Goal: Information Seeking & Learning: Learn about a topic

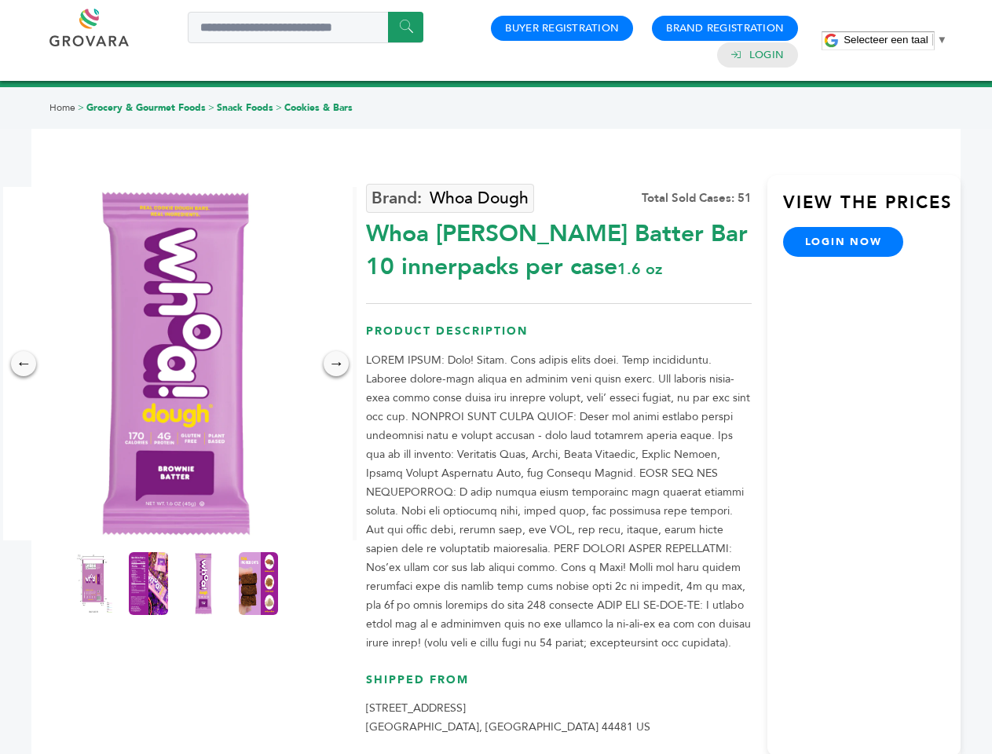
click at [896, 39] on span "Selecteer een taal" at bounding box center [886, 40] width 84 height 12
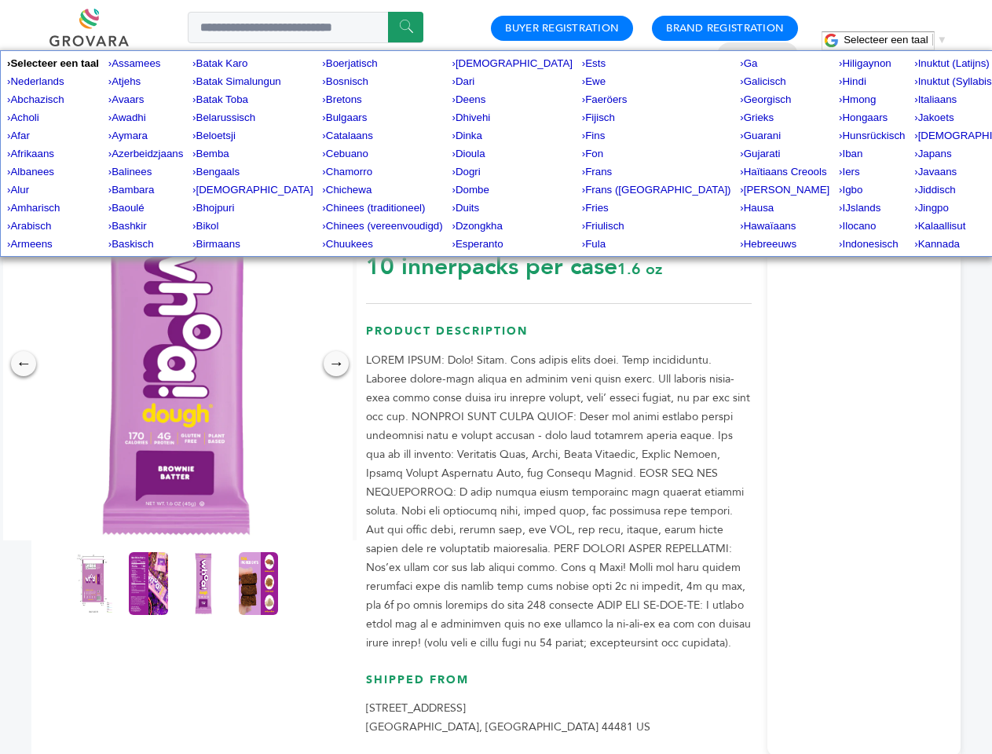
click at [176, 364] on img at bounding box center [176, 364] width 354 height 354
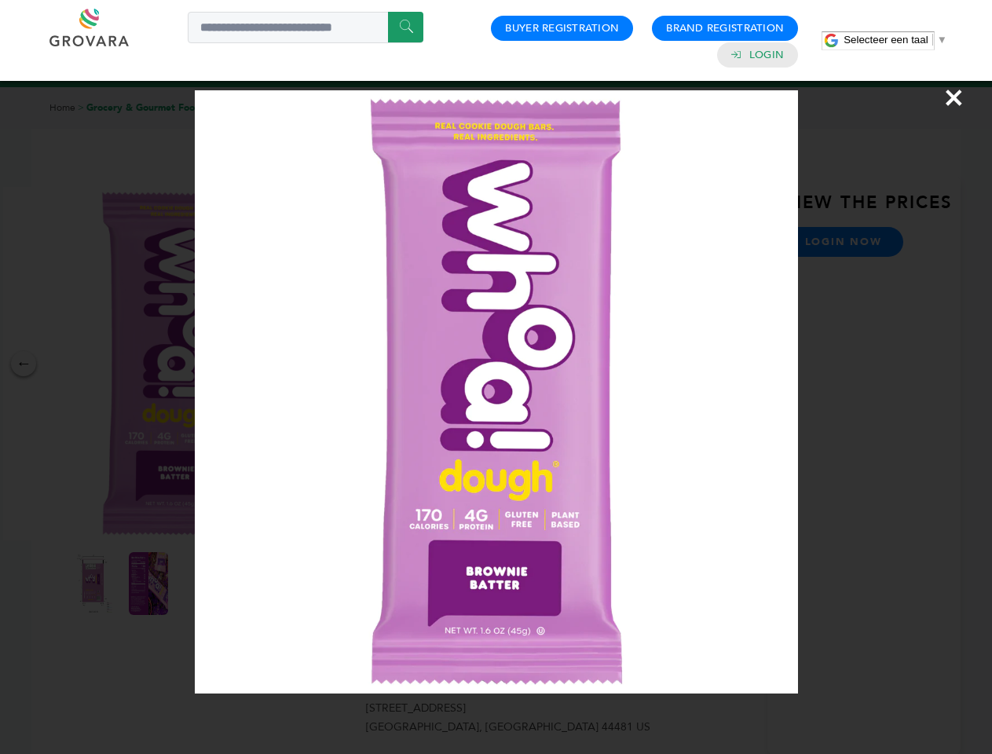
click at [24, 364] on div "×" at bounding box center [496, 377] width 992 height 754
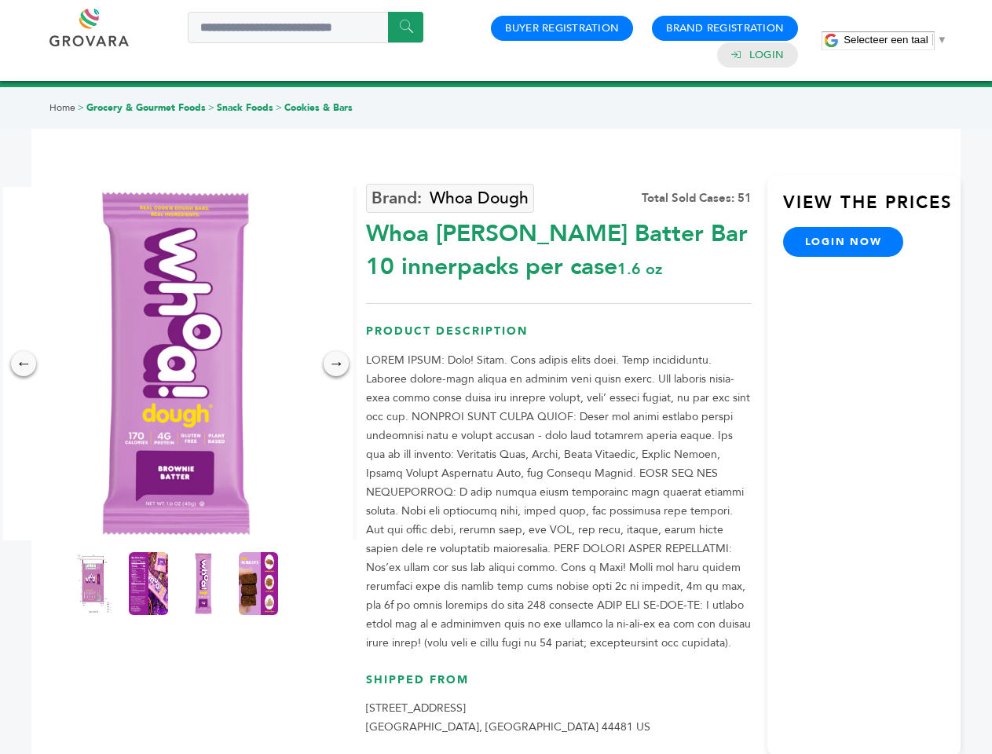
click at [336, 364] on div "→" at bounding box center [336, 363] width 25 height 25
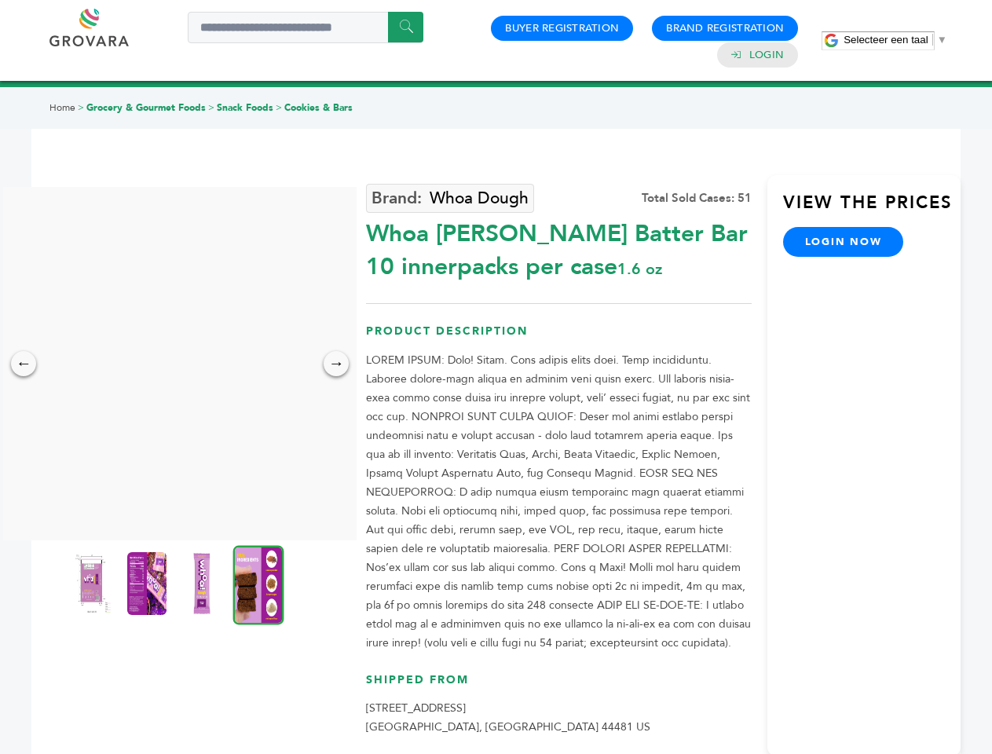
click at [93, 584] on img at bounding box center [91, 583] width 39 height 63
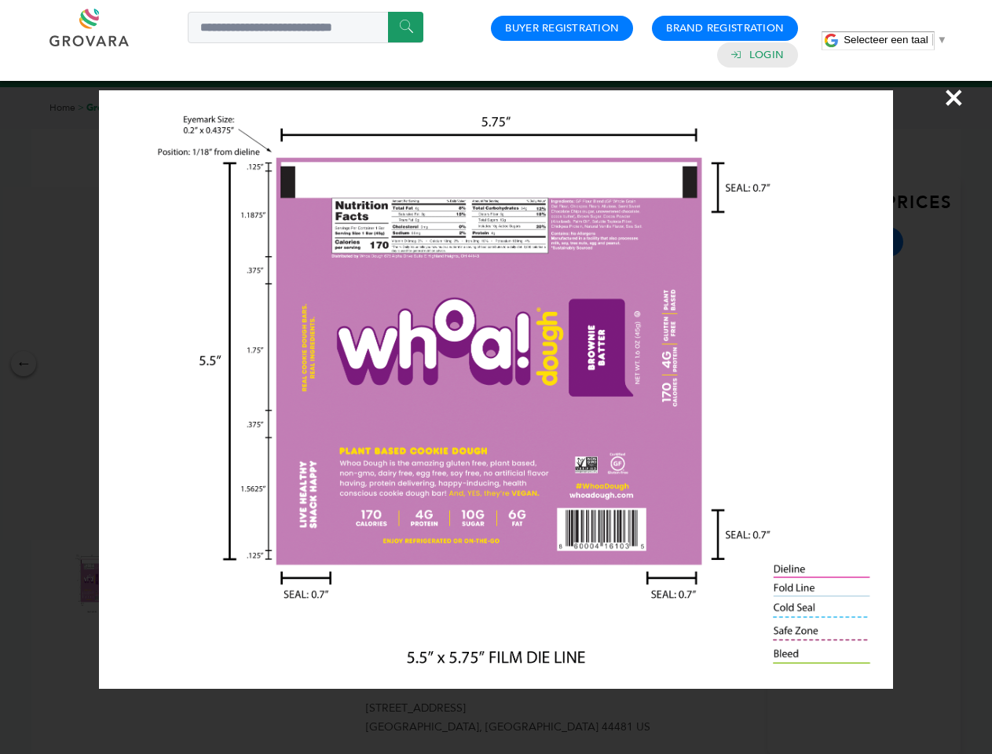
click at [148, 584] on div "×" at bounding box center [496, 377] width 992 height 754
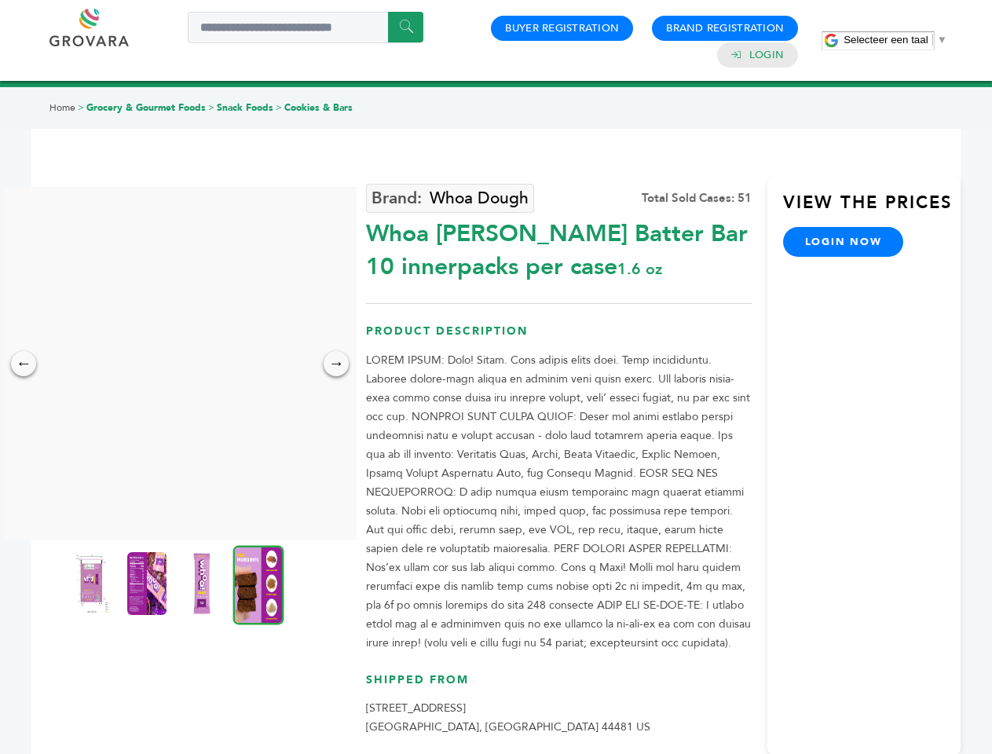
click at [203, 584] on img at bounding box center [201, 583] width 39 height 63
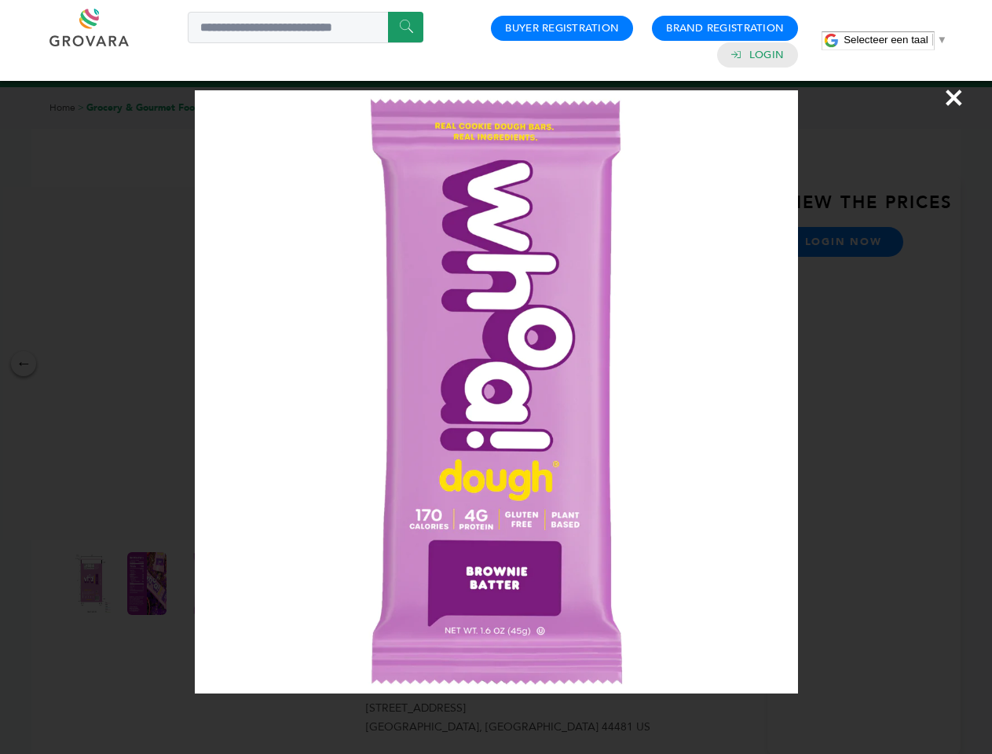
click at [258, 584] on div "×" at bounding box center [496, 377] width 992 height 754
